Goal: Information Seeking & Learning: Check status

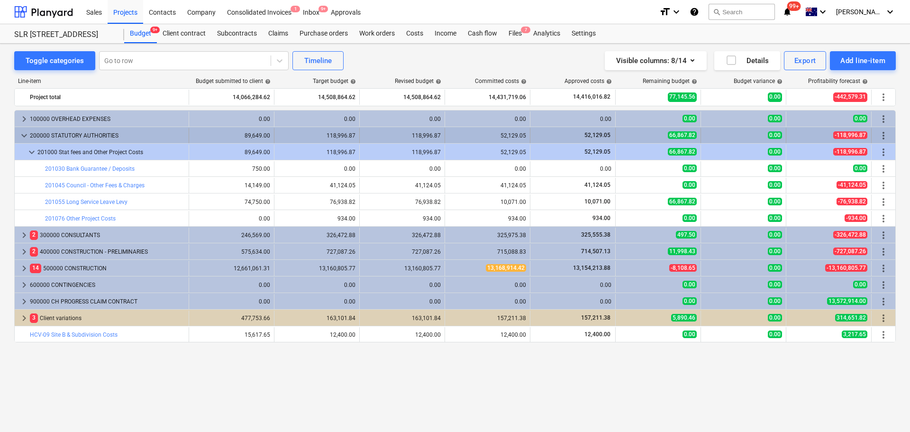
click at [26, 136] on span "keyboard_arrow_down" at bounding box center [23, 135] width 11 height 11
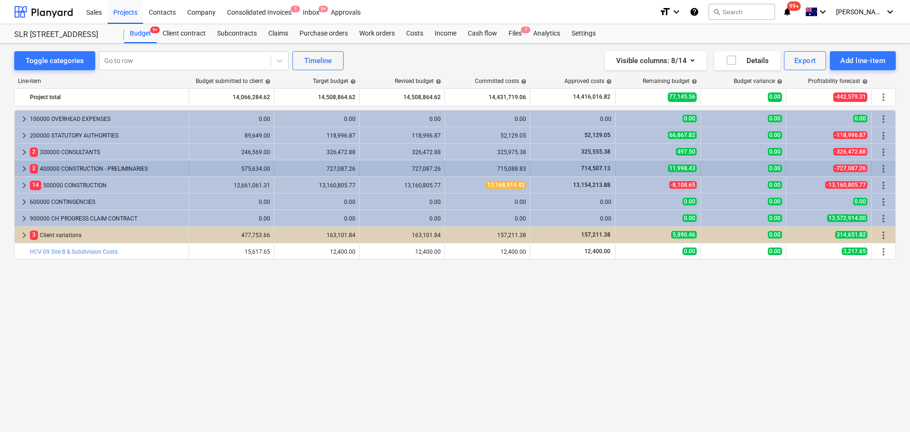
click at [25, 169] on span "keyboard_arrow_right" at bounding box center [23, 168] width 11 height 11
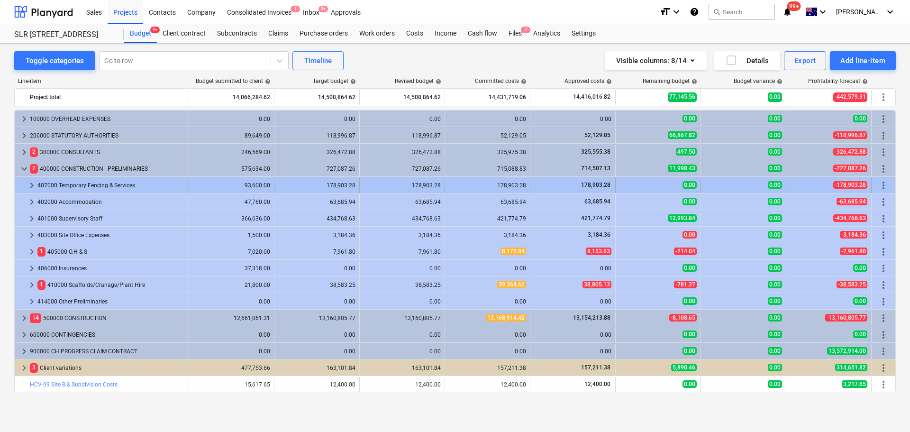
click at [29, 184] on span "keyboard_arrow_right" at bounding box center [31, 185] width 11 height 11
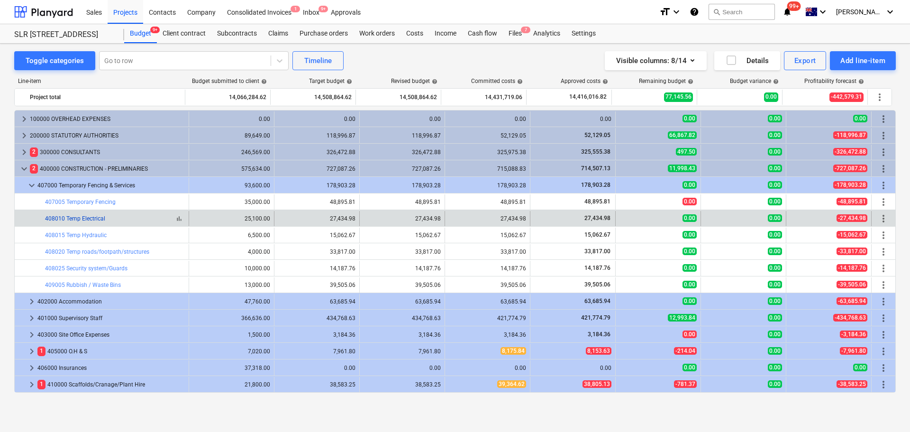
click at [89, 216] on link "408010 Temp Electrical" at bounding box center [75, 218] width 60 height 7
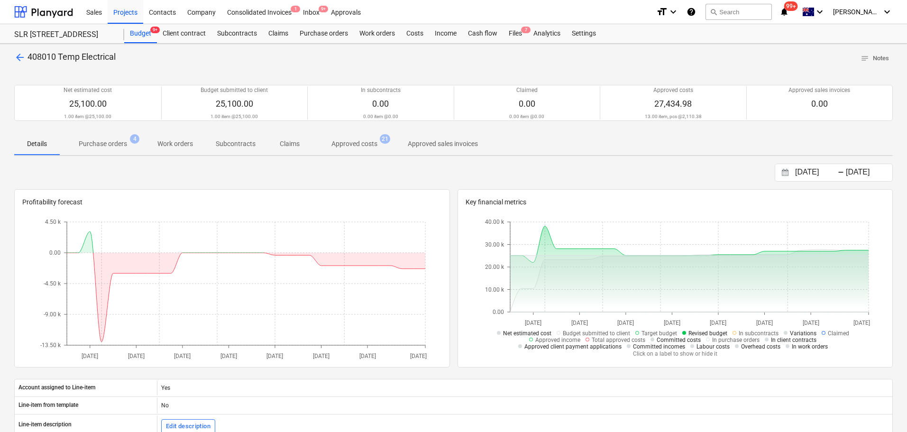
click at [366, 141] on p "Approved costs" at bounding box center [354, 144] width 46 height 10
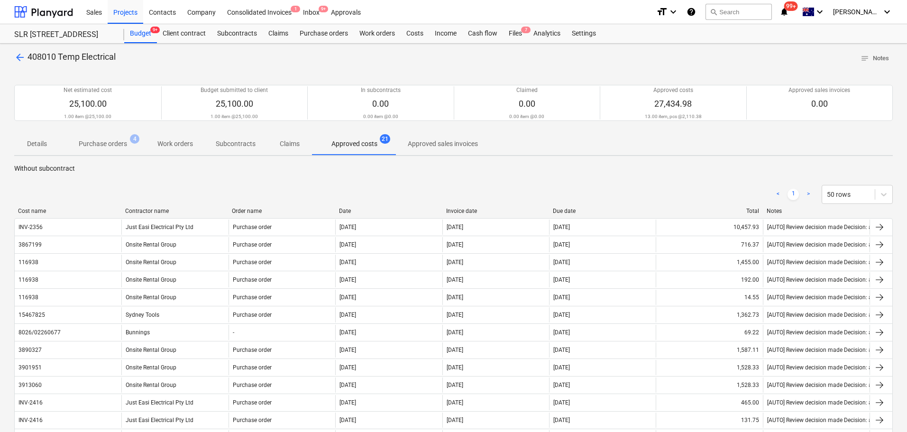
click at [15, 62] on span "arrow_back" at bounding box center [19, 57] width 11 height 11
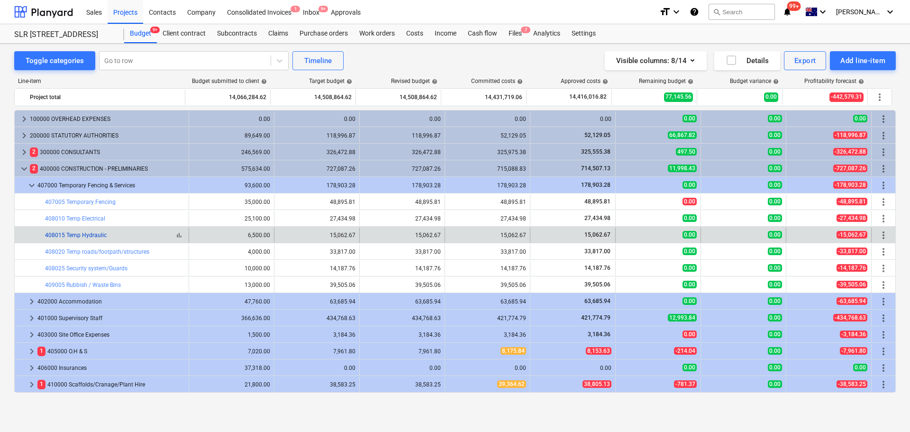
click at [89, 237] on link "408015 Temp Hydraulic" at bounding box center [76, 235] width 62 height 7
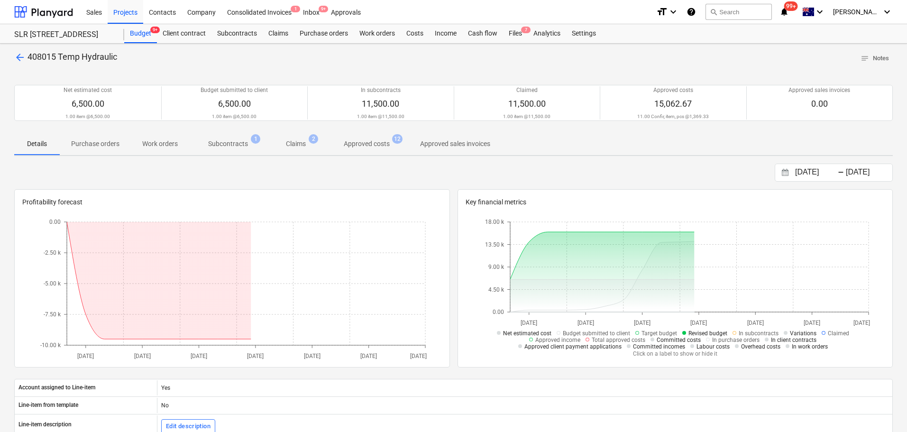
click at [360, 149] on p "Approved costs" at bounding box center [367, 144] width 46 height 10
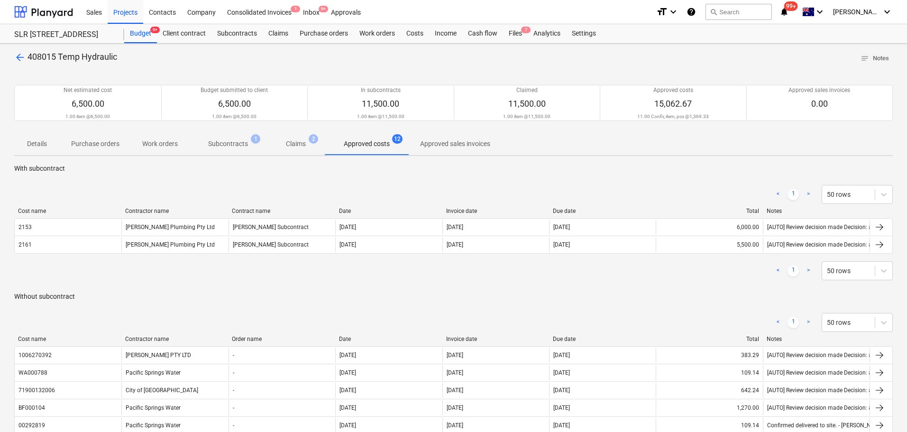
click at [232, 145] on p "Subcontracts" at bounding box center [228, 144] width 40 height 10
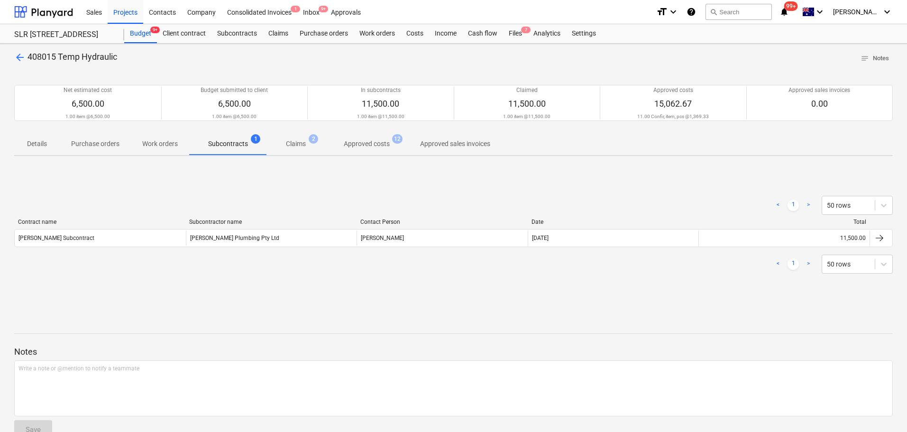
click at [382, 145] on p "Approved costs" at bounding box center [367, 144] width 46 height 10
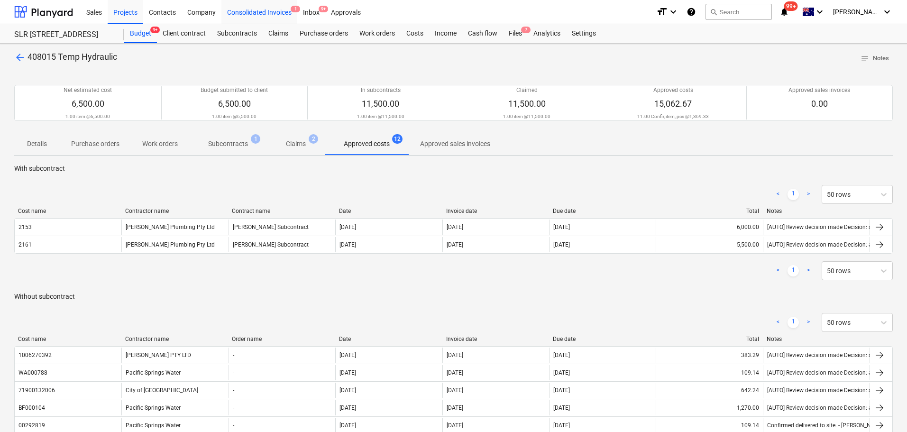
drag, startPoint x: 309, startPoint y: 16, endPoint x: 290, endPoint y: 21, distance: 19.7
click at [309, 16] on div "Inbox 9+" at bounding box center [311, 12] width 28 height 24
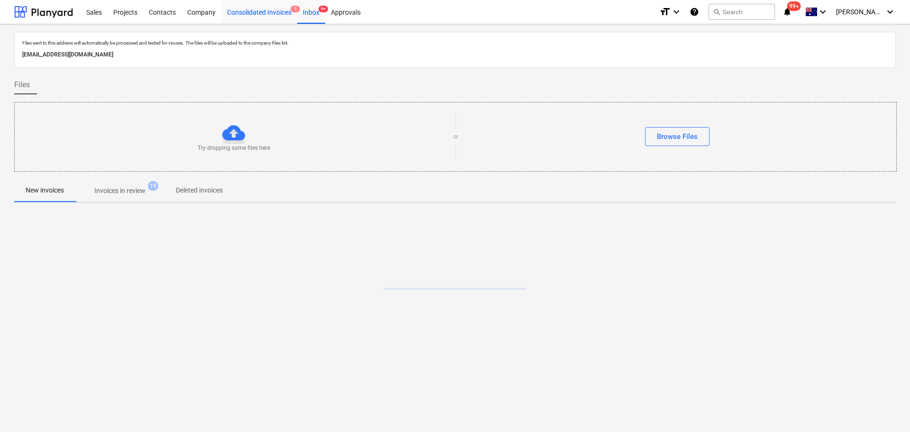
click at [268, 11] on div "Consolidated Invoices 1" at bounding box center [259, 12] width 76 height 24
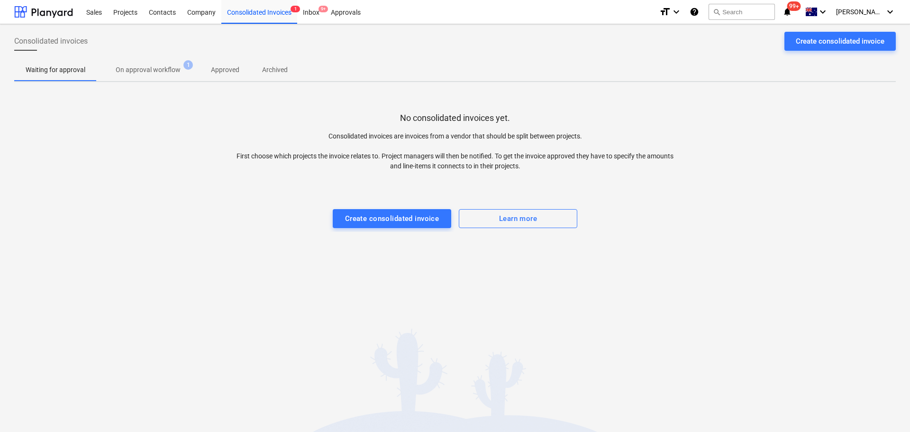
click at [148, 77] on span "On approval workflow 1" at bounding box center [148, 69] width 103 height 17
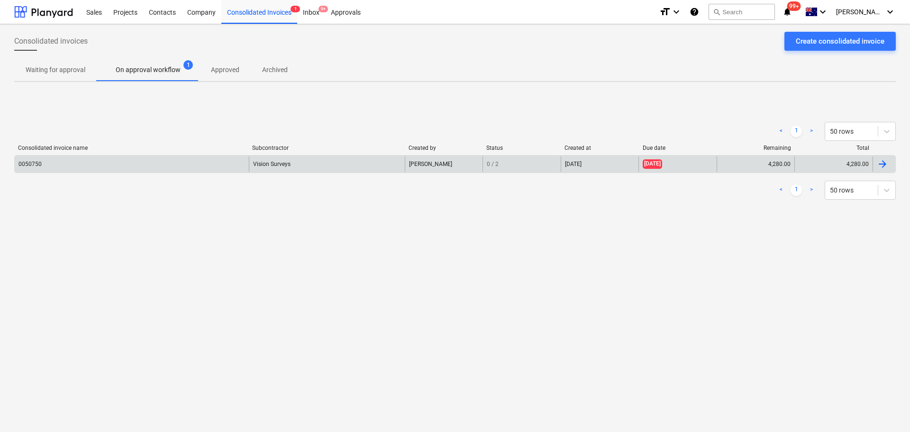
click at [654, 164] on span "[DATE]" at bounding box center [652, 163] width 19 height 9
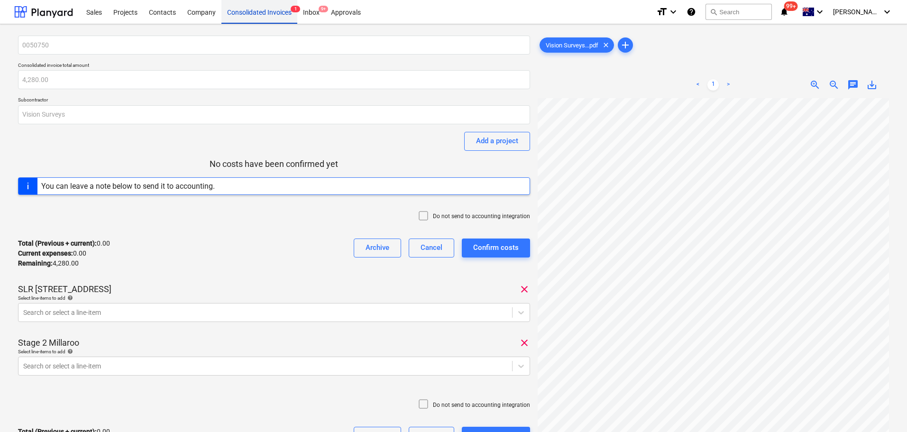
click at [247, 11] on div "Consolidated Invoices 1" at bounding box center [259, 12] width 76 height 24
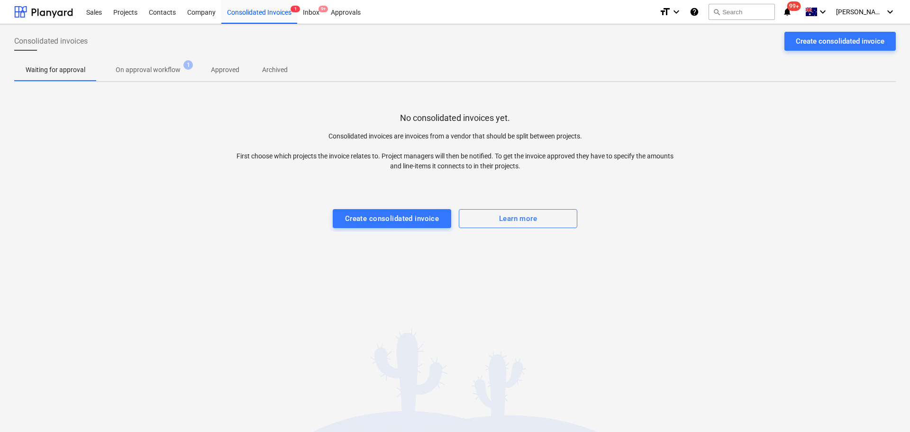
click at [168, 64] on span "On approval workflow 1" at bounding box center [148, 69] width 103 height 17
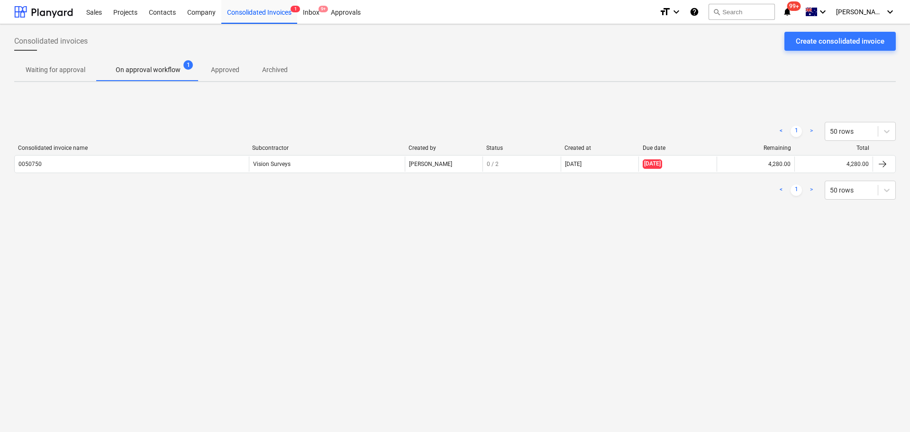
click at [202, 69] on span "Approved" at bounding box center [225, 70] width 51 height 16
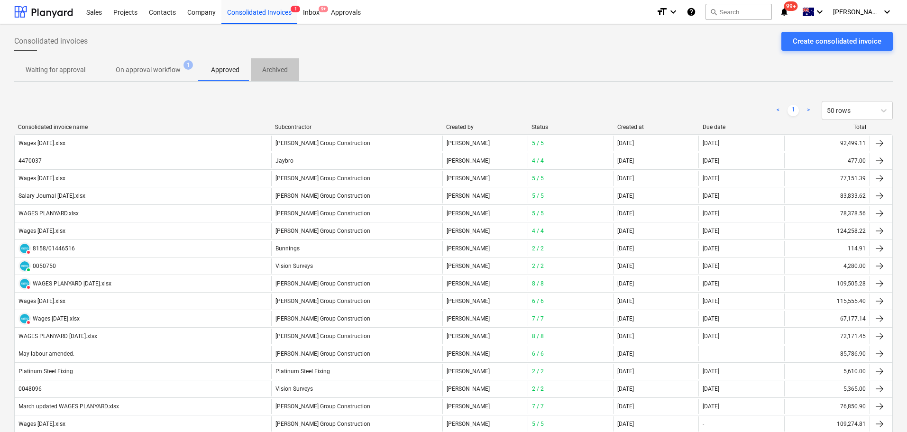
click at [293, 72] on span "Archived" at bounding box center [275, 70] width 48 height 16
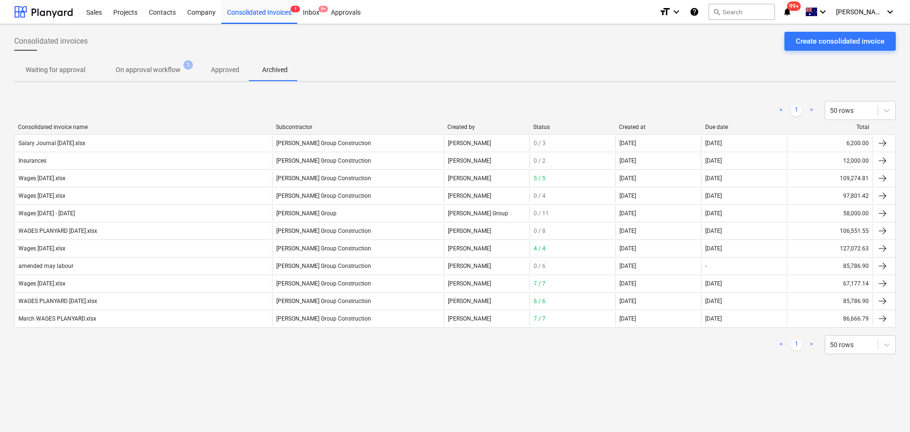
click at [221, 68] on p "Approved" at bounding box center [225, 70] width 28 height 10
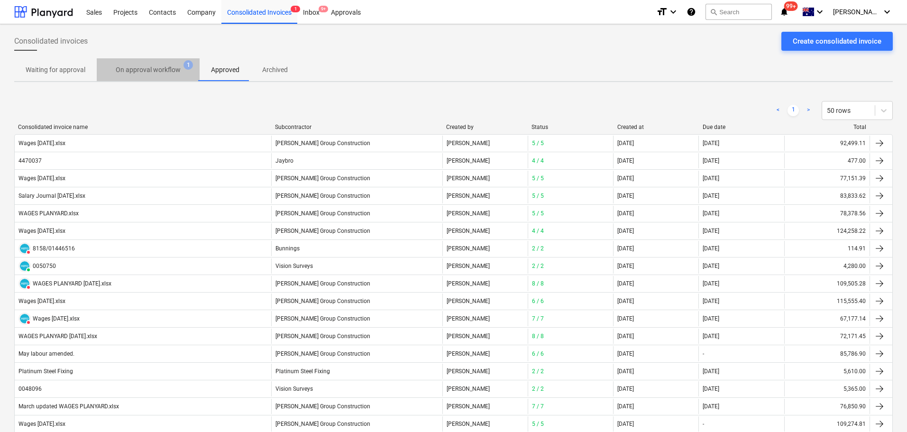
click at [160, 72] on p "On approval workflow" at bounding box center [148, 70] width 65 height 10
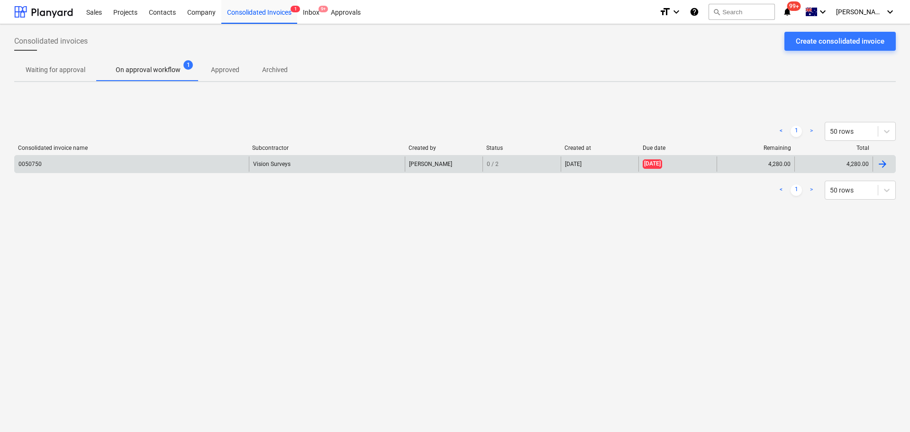
click at [89, 161] on div "0050750" at bounding box center [132, 163] width 234 height 15
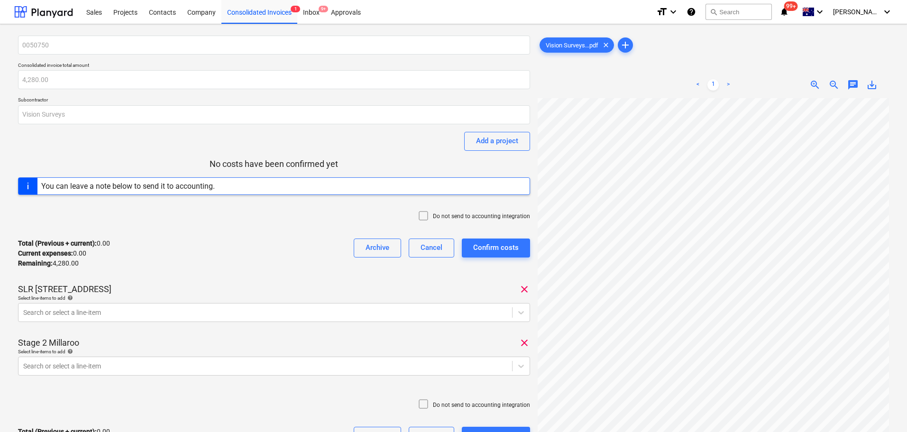
scroll to position [301, 106]
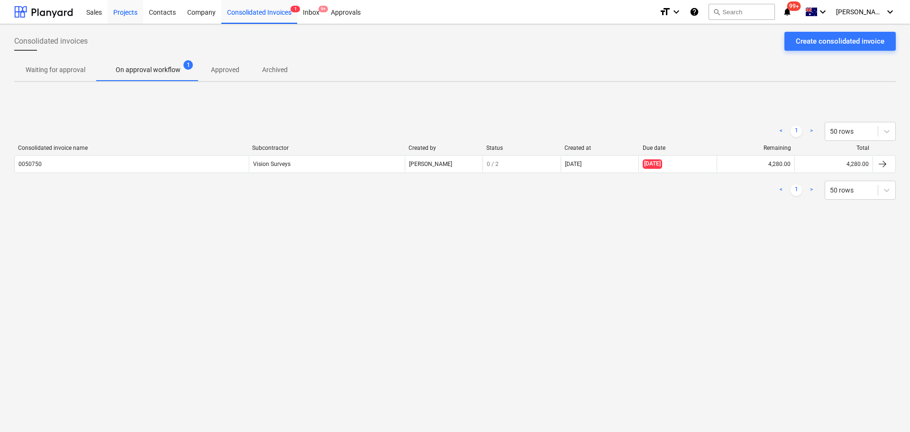
click at [125, 14] on div "Projects" at bounding box center [126, 12] width 36 height 24
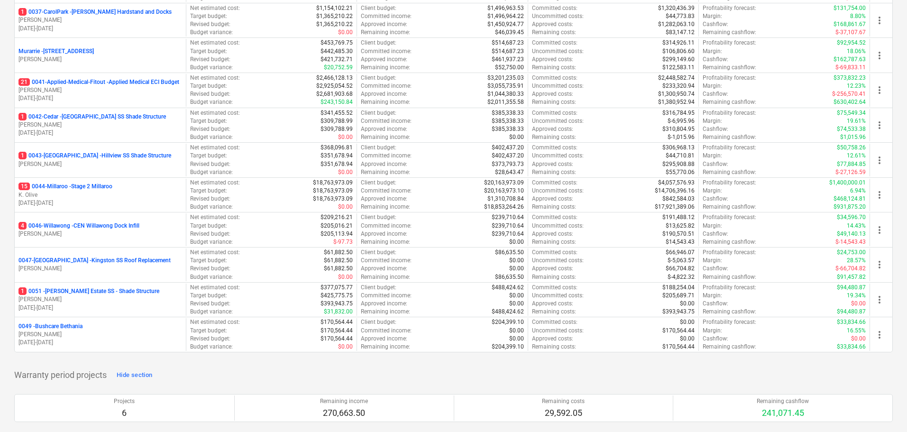
scroll to position [237, 0]
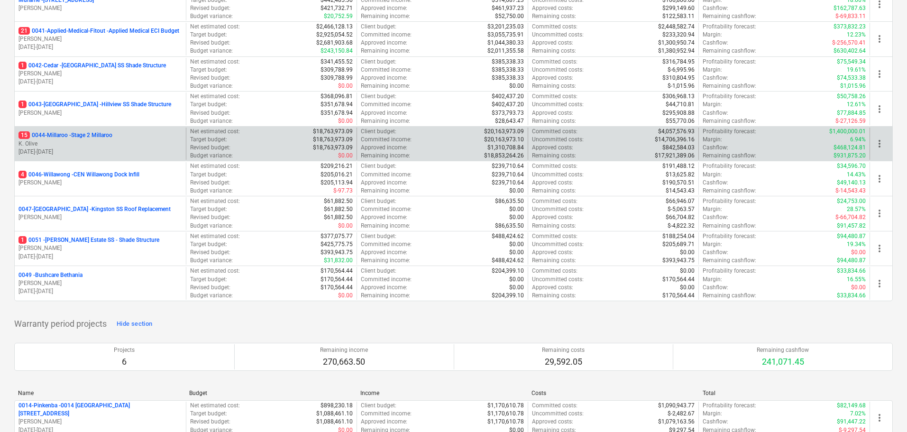
click at [101, 135] on p "15 0044-Millaroo - Stage 2 Millaroo" at bounding box center [65, 135] width 94 height 8
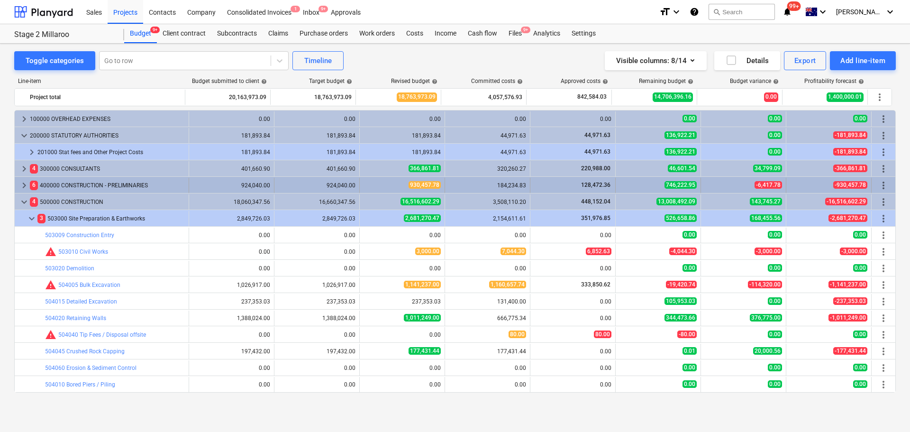
click at [22, 183] on span "keyboard_arrow_right" at bounding box center [23, 185] width 11 height 11
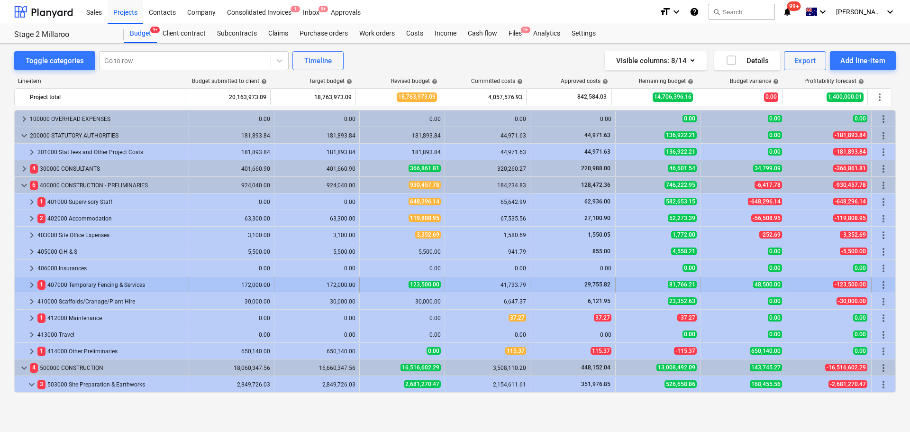
click at [31, 284] on span "keyboard_arrow_right" at bounding box center [31, 284] width 11 height 11
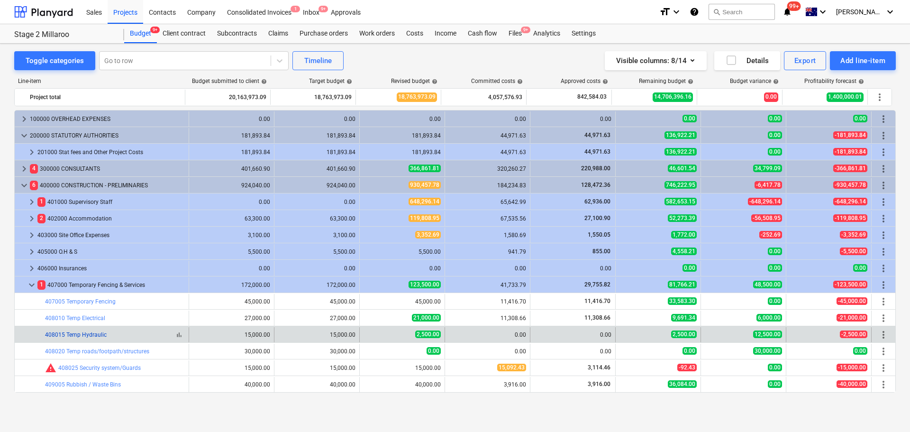
click at [96, 335] on link "408015 Temp Hydraulic" at bounding box center [76, 334] width 62 height 7
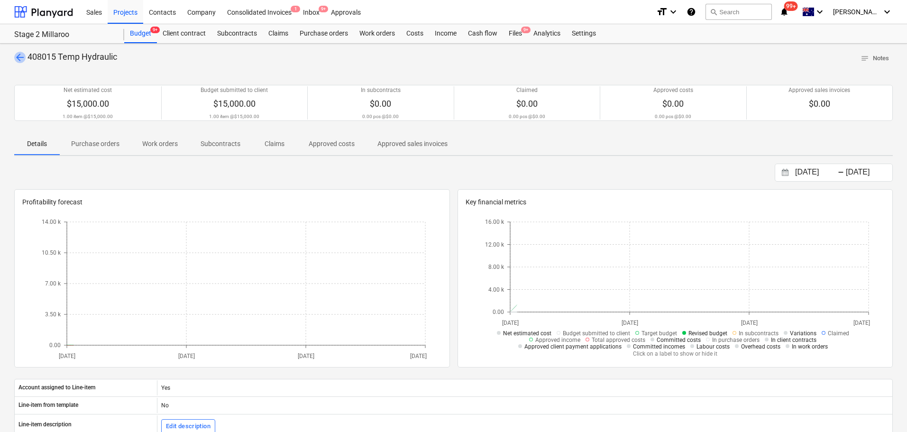
click at [18, 55] on span "arrow_back" at bounding box center [19, 57] width 11 height 11
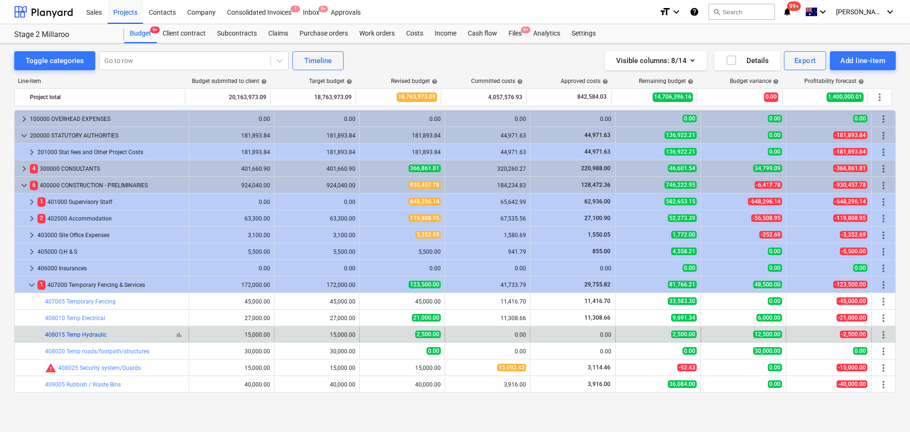
click at [81, 336] on link "408015 Temp Hydraulic" at bounding box center [76, 334] width 62 height 7
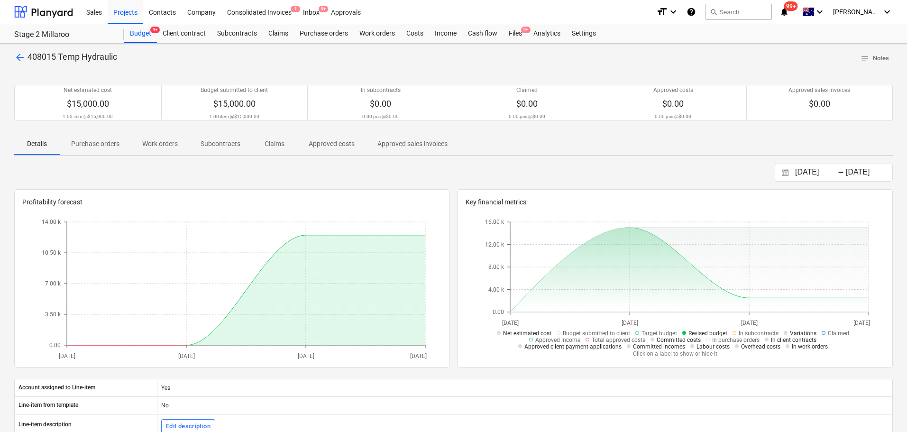
click at [21, 54] on span "arrow_back" at bounding box center [19, 57] width 11 height 11
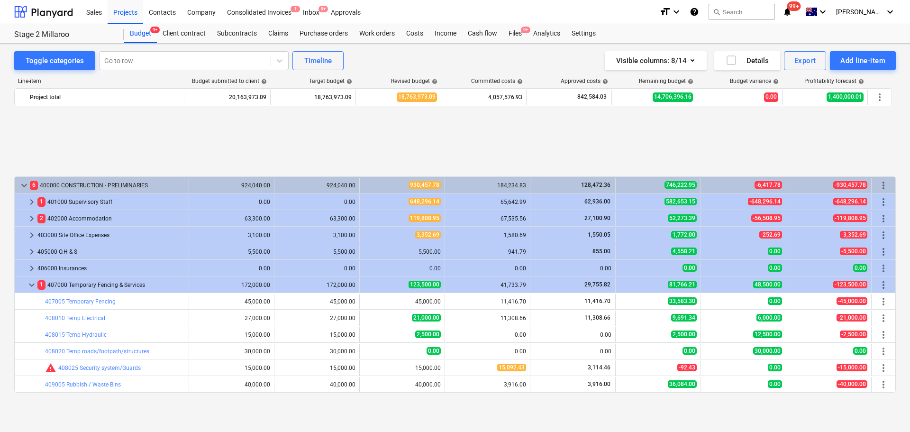
scroll to position [95, 0]
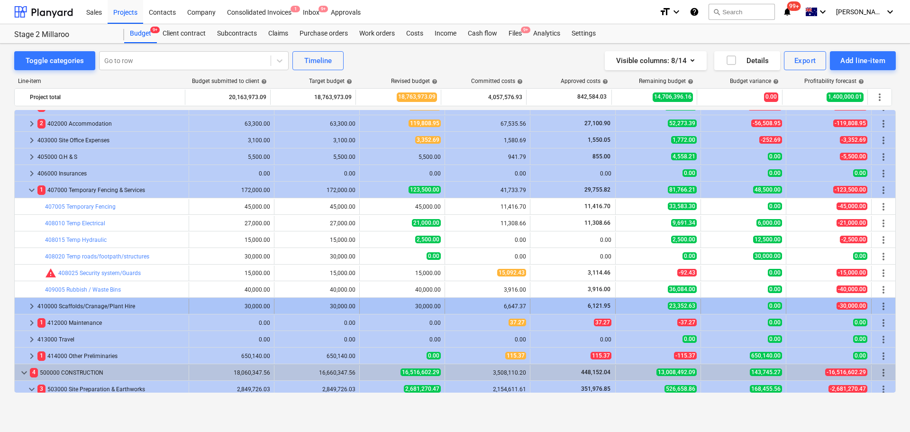
click at [28, 306] on span "keyboard_arrow_right" at bounding box center [31, 306] width 11 height 11
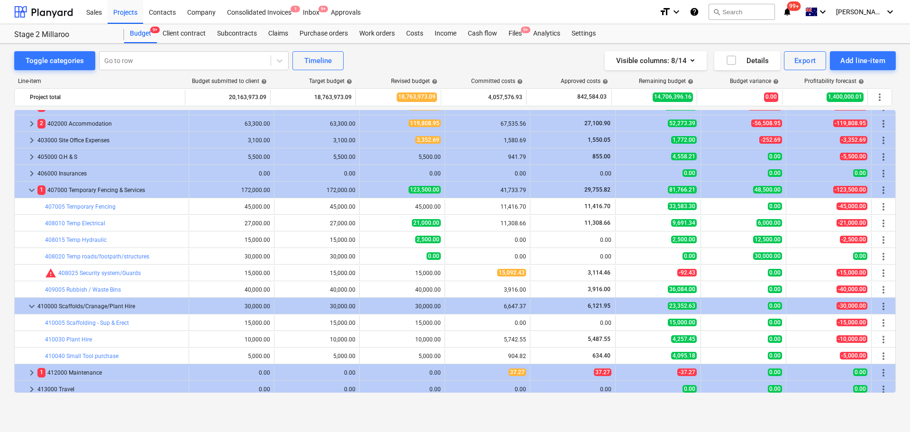
click at [28, 306] on span "keyboard_arrow_down" at bounding box center [31, 306] width 11 height 11
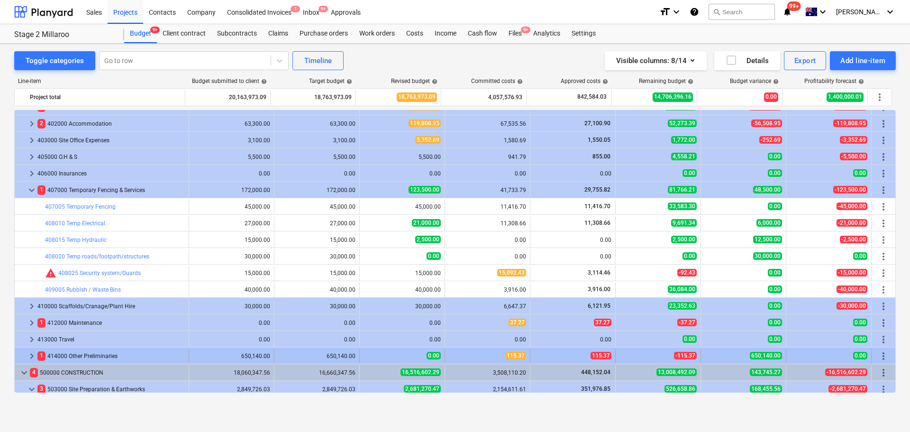
click at [28, 352] on span "keyboard_arrow_right" at bounding box center [31, 355] width 11 height 11
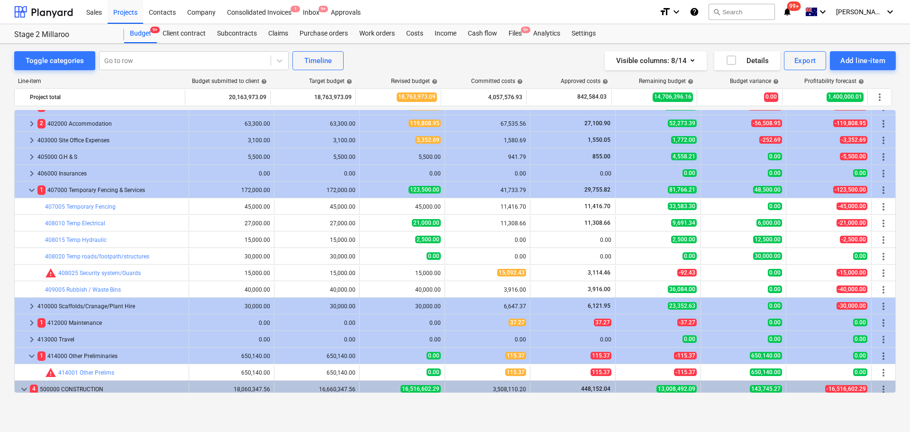
click at [28, 352] on span "keyboard_arrow_down" at bounding box center [31, 355] width 11 height 11
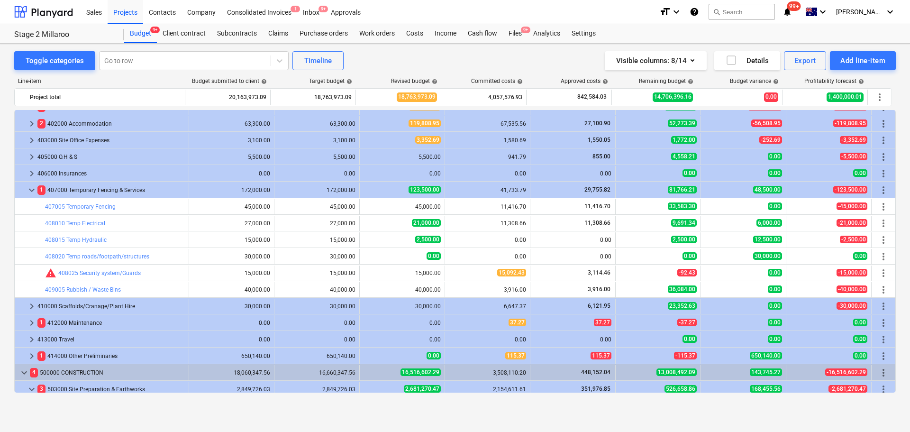
scroll to position [47, 0]
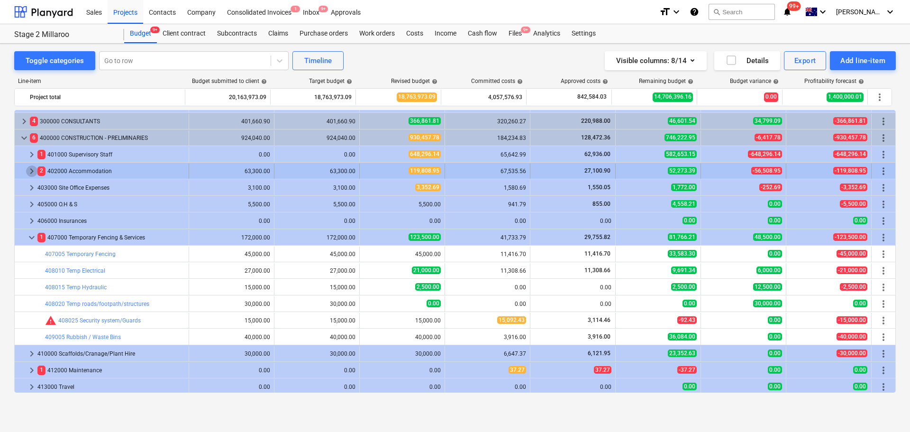
click at [31, 169] on span "keyboard_arrow_right" at bounding box center [31, 170] width 11 height 11
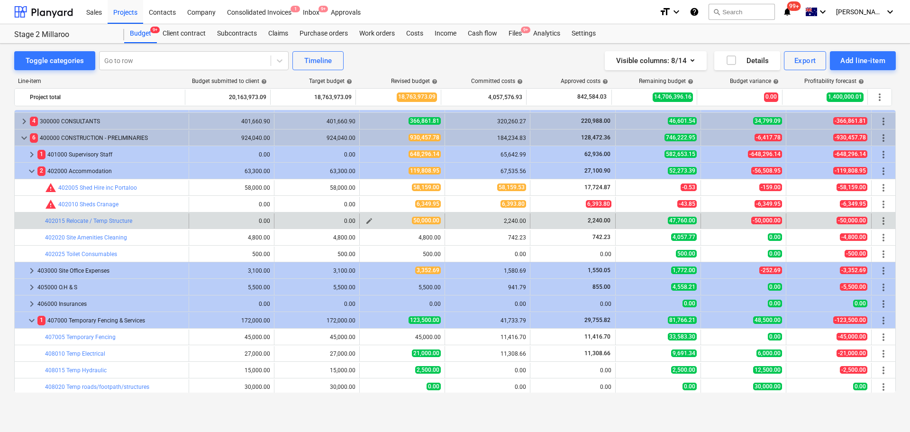
click at [364, 222] on button "edit" at bounding box center [369, 220] width 11 height 11
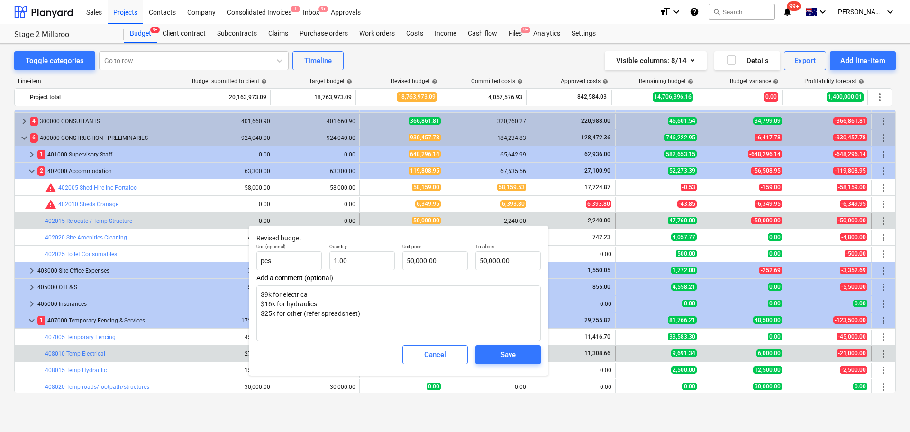
click at [442, 357] on div "Cancel" at bounding box center [435, 354] width 22 height 12
